Goal: Task Accomplishment & Management: Use online tool/utility

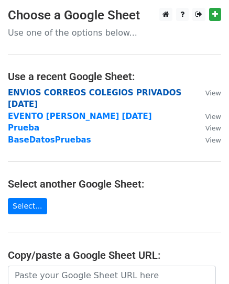
click at [84, 91] on strong "ENVIOS CORREOS COLEGIOS PRIVADOS SEP 2025" at bounding box center [95, 99] width 174 height 22
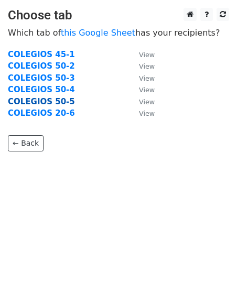
click at [50, 100] on strong "COLEGIOS 50-5" at bounding box center [41, 101] width 67 height 9
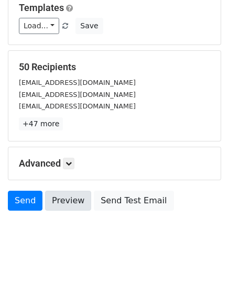
scroll to position [123, 0]
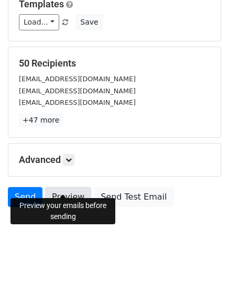
click at [53, 187] on link "Preview" at bounding box center [68, 197] width 46 height 20
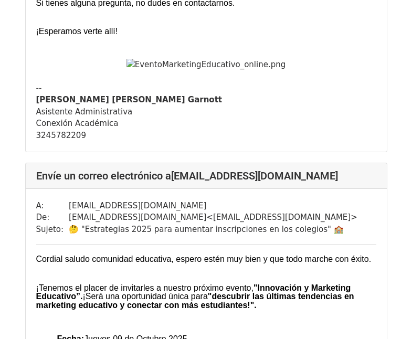
scroll to position [210, 0]
